Goal: Information Seeking & Learning: Learn about a topic

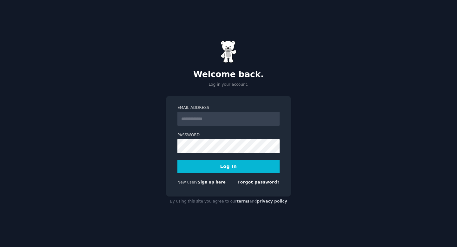
click at [236, 116] on input "Email Address" at bounding box center [228, 119] width 102 height 14
type input "**********"
click at [209, 164] on button "Log In" at bounding box center [228, 165] width 102 height 13
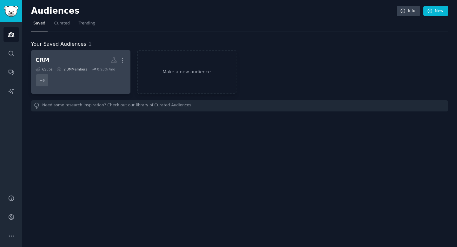
click at [93, 63] on h2 "CRM More" at bounding box center [81, 60] width 90 height 11
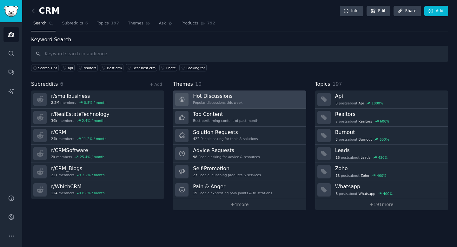
click at [260, 104] on link "Hot Discussions Popular discussions this week" at bounding box center [239, 99] width 133 height 18
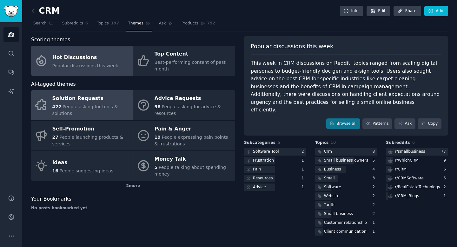
click at [103, 107] on span "People asking for tools & solutions" at bounding box center [85, 110] width 66 height 12
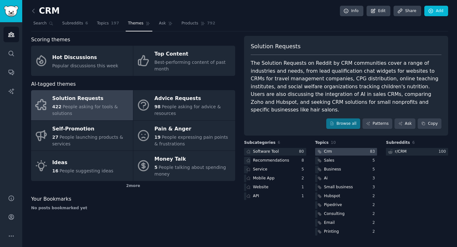
click at [335, 148] on div at bounding box center [346, 152] width 62 height 8
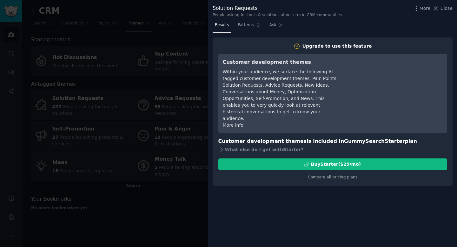
click at [135, 199] on div at bounding box center [228, 123] width 457 height 247
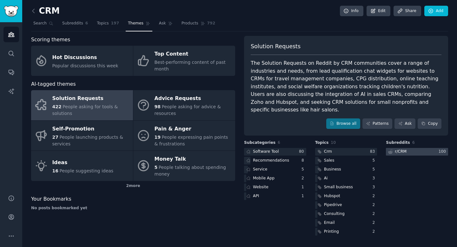
click at [426, 148] on div at bounding box center [417, 152] width 62 height 8
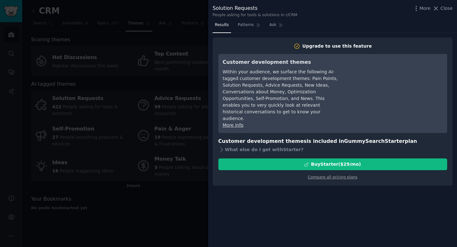
click at [94, 199] on div at bounding box center [228, 123] width 457 height 247
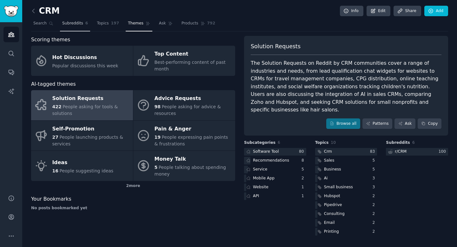
click at [77, 20] on link "Subreddits 6" at bounding box center [75, 24] width 30 height 13
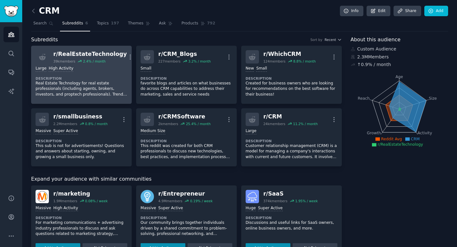
click at [110, 81] on p "Real Estate Technology for real estate professionals (including agents, brokers…" at bounding box center [82, 89] width 92 height 17
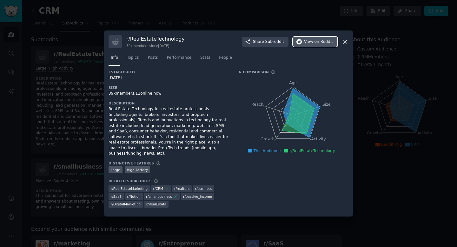
click at [319, 45] on span "on Reddit" at bounding box center [323, 42] width 18 height 6
